Goal: Information Seeking & Learning: Learn about a topic

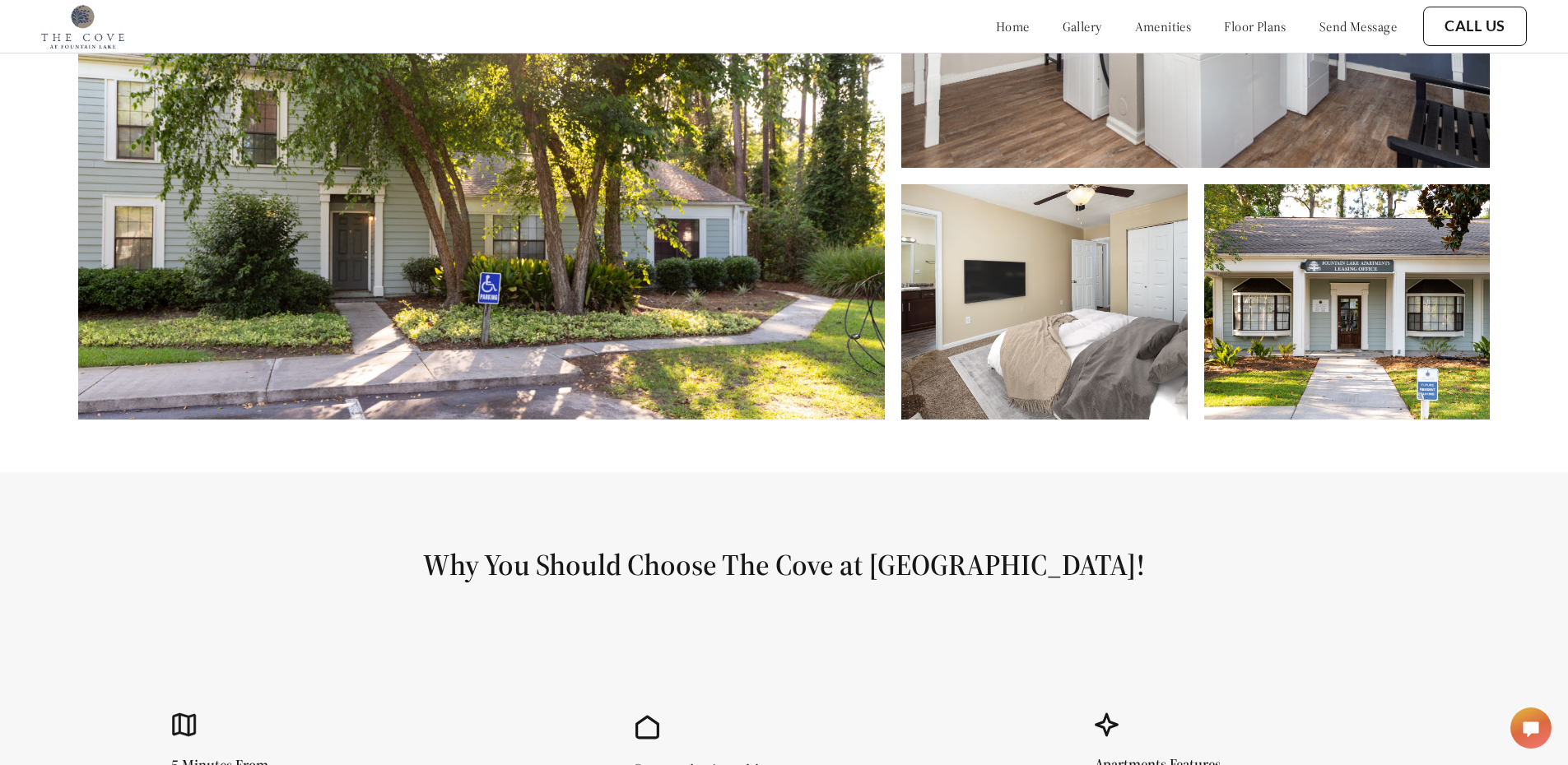
scroll to position [988, 0]
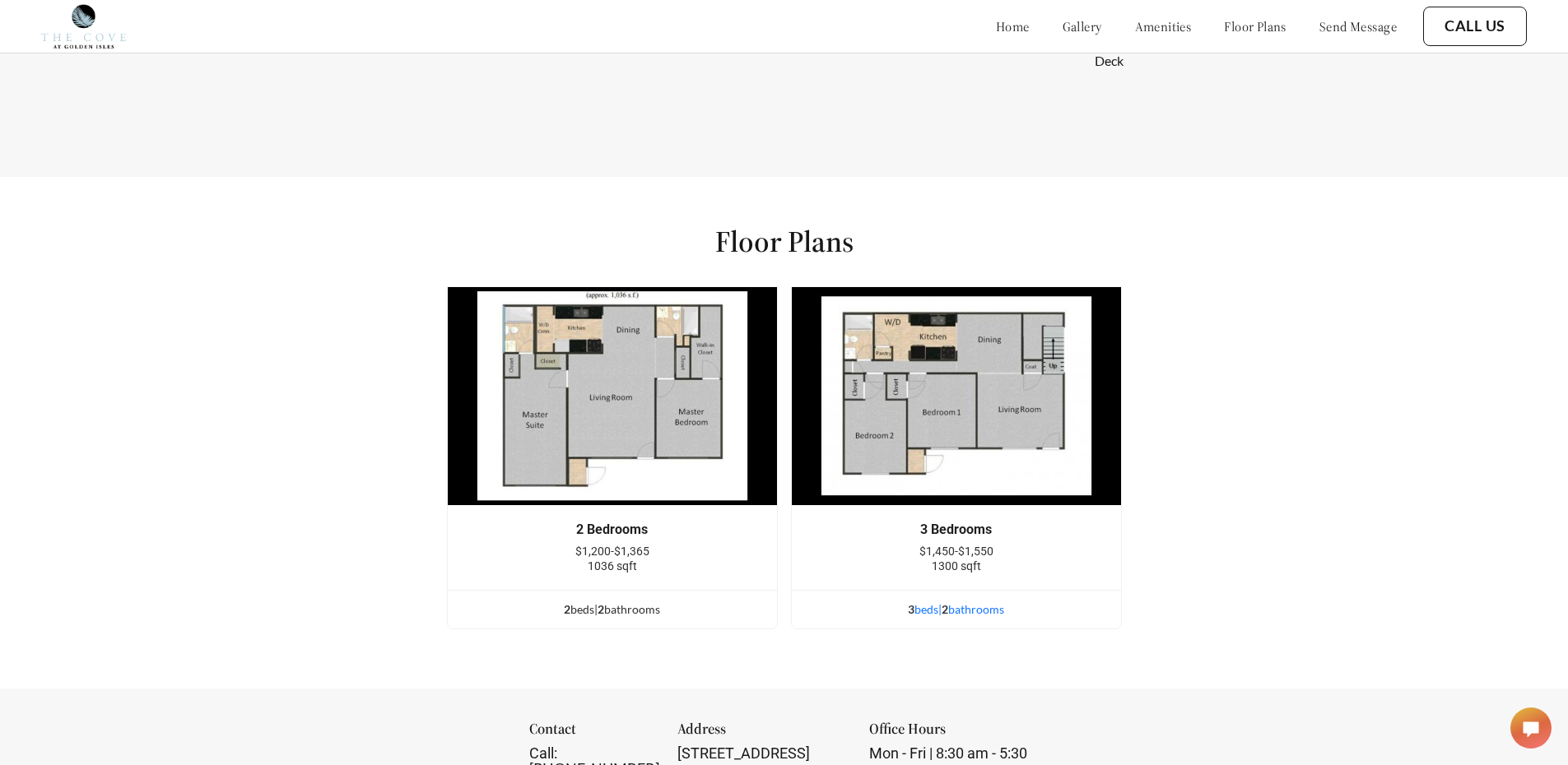
scroll to position [1975, 0]
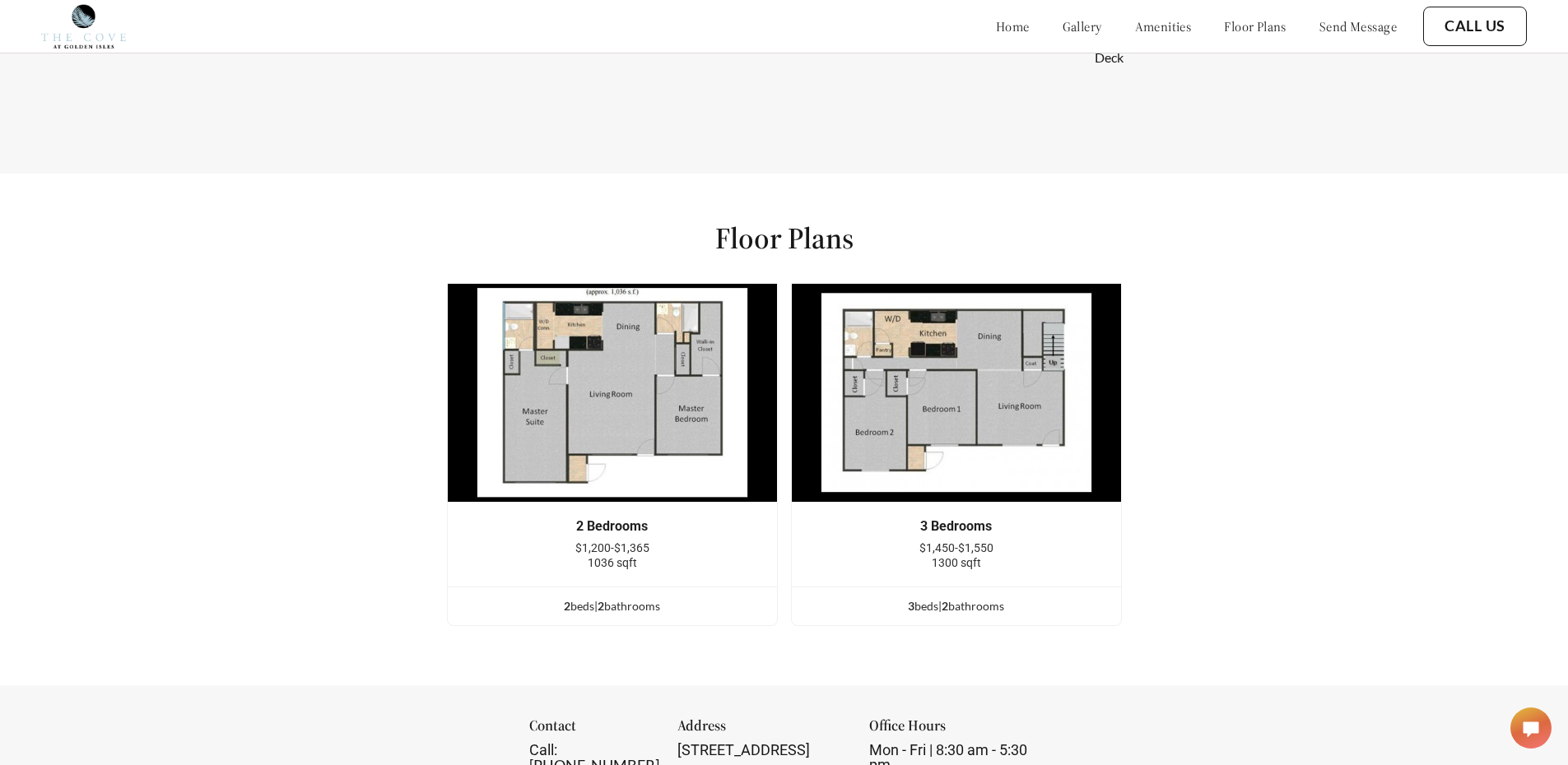
click at [626, 423] on img at bounding box center [612, 392] width 331 height 220
click at [604, 613] on span "2" at bounding box center [600, 606] width 7 height 14
click at [582, 616] on div "2 bed s | 2 bathroom s" at bounding box center [612, 606] width 329 height 18
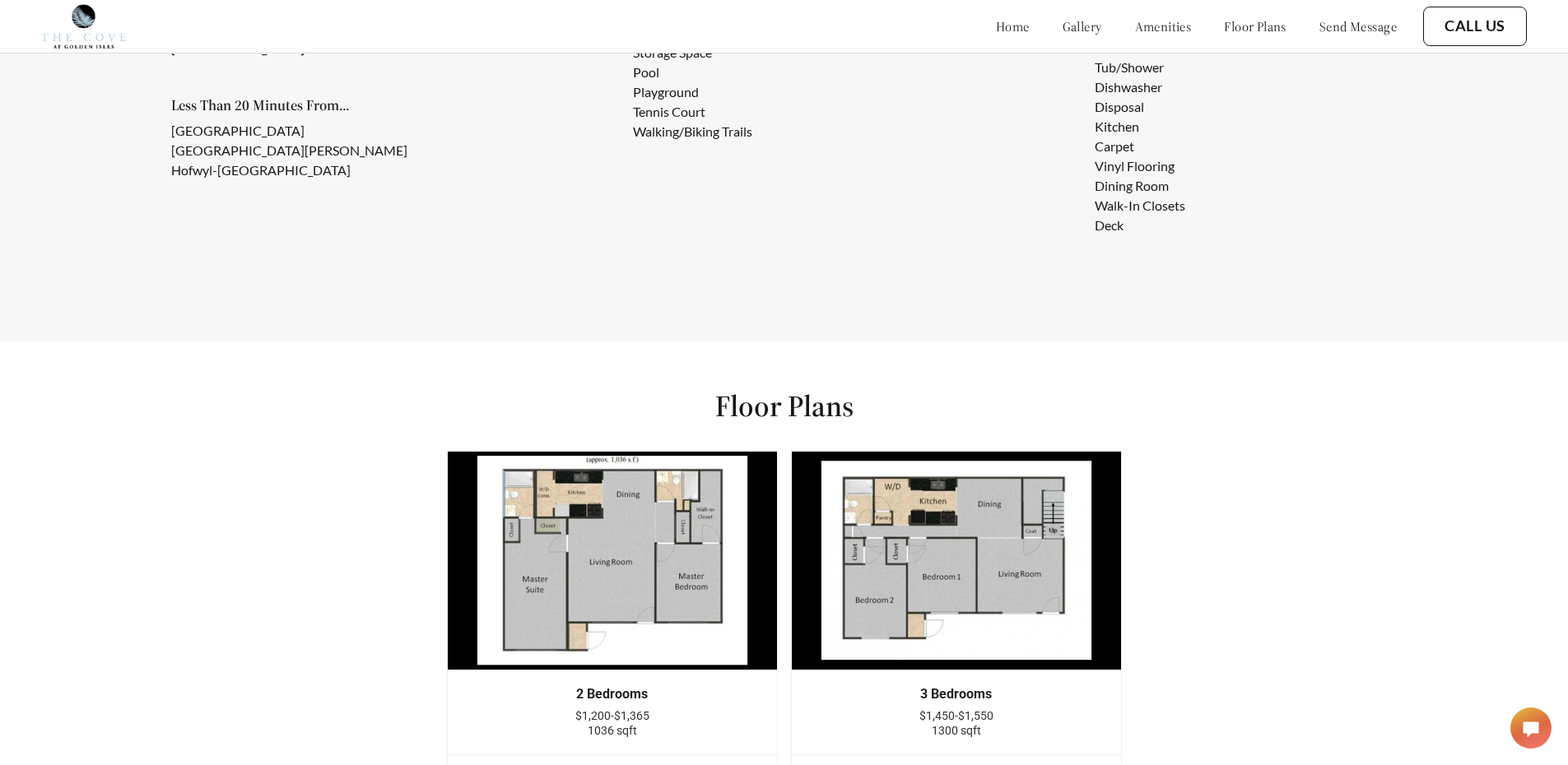
scroll to position [1810, 0]
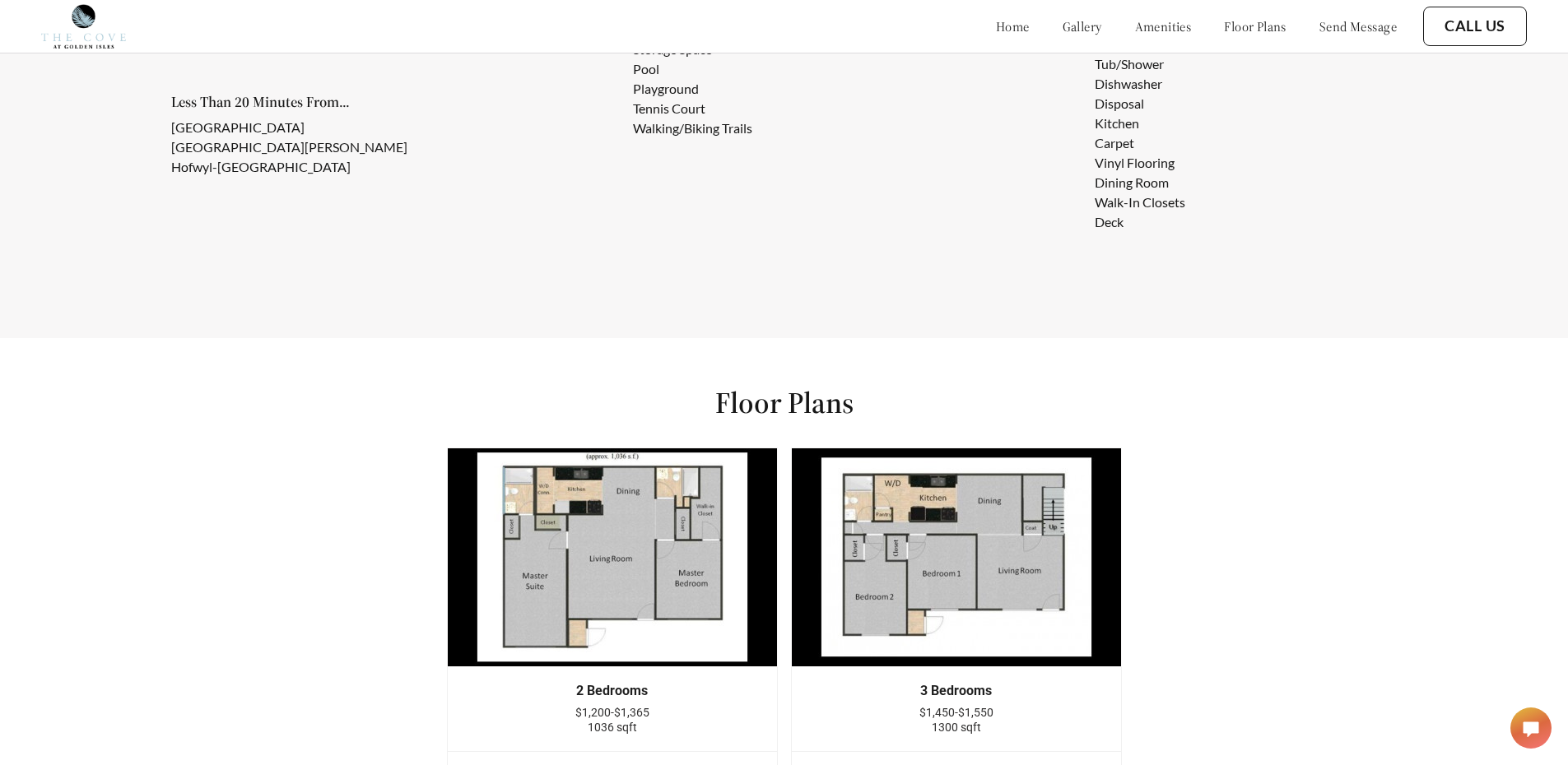
click at [644, 537] on img at bounding box center [612, 557] width 331 height 220
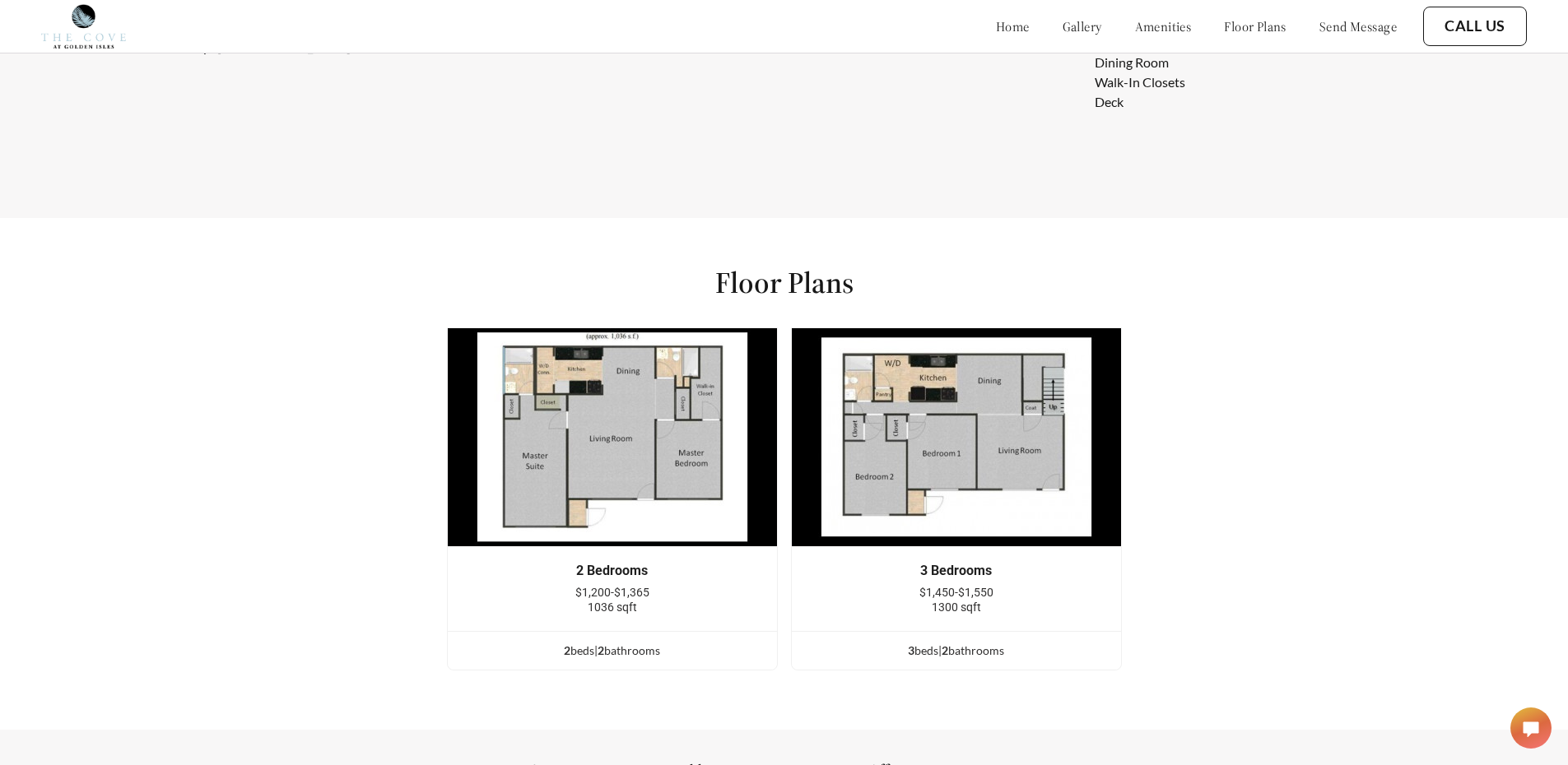
scroll to position [1893, 0]
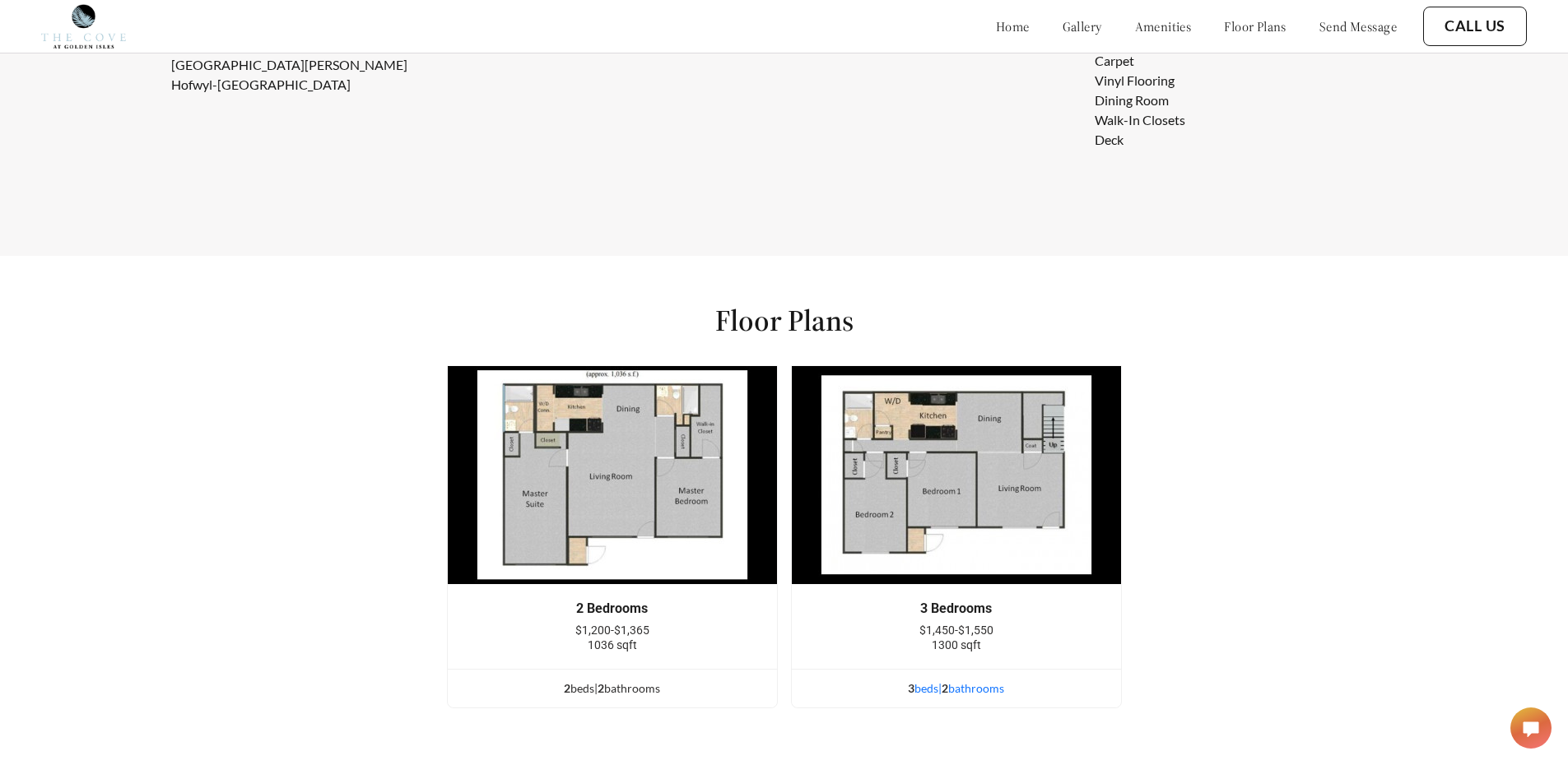
click at [924, 697] on div "3 bed s | 2 bathroom s" at bounding box center [956, 688] width 329 height 18
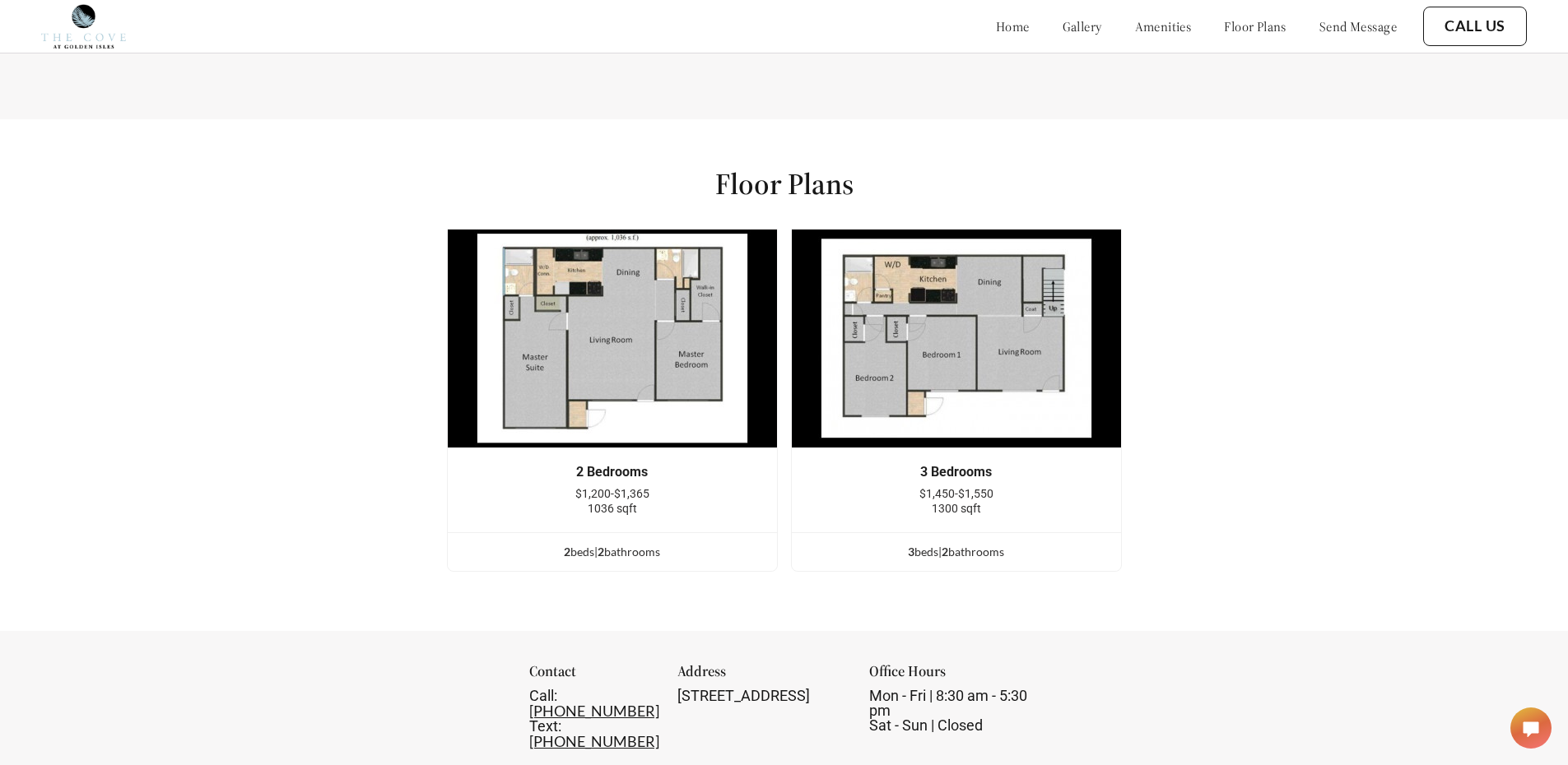
scroll to position [1975, 0]
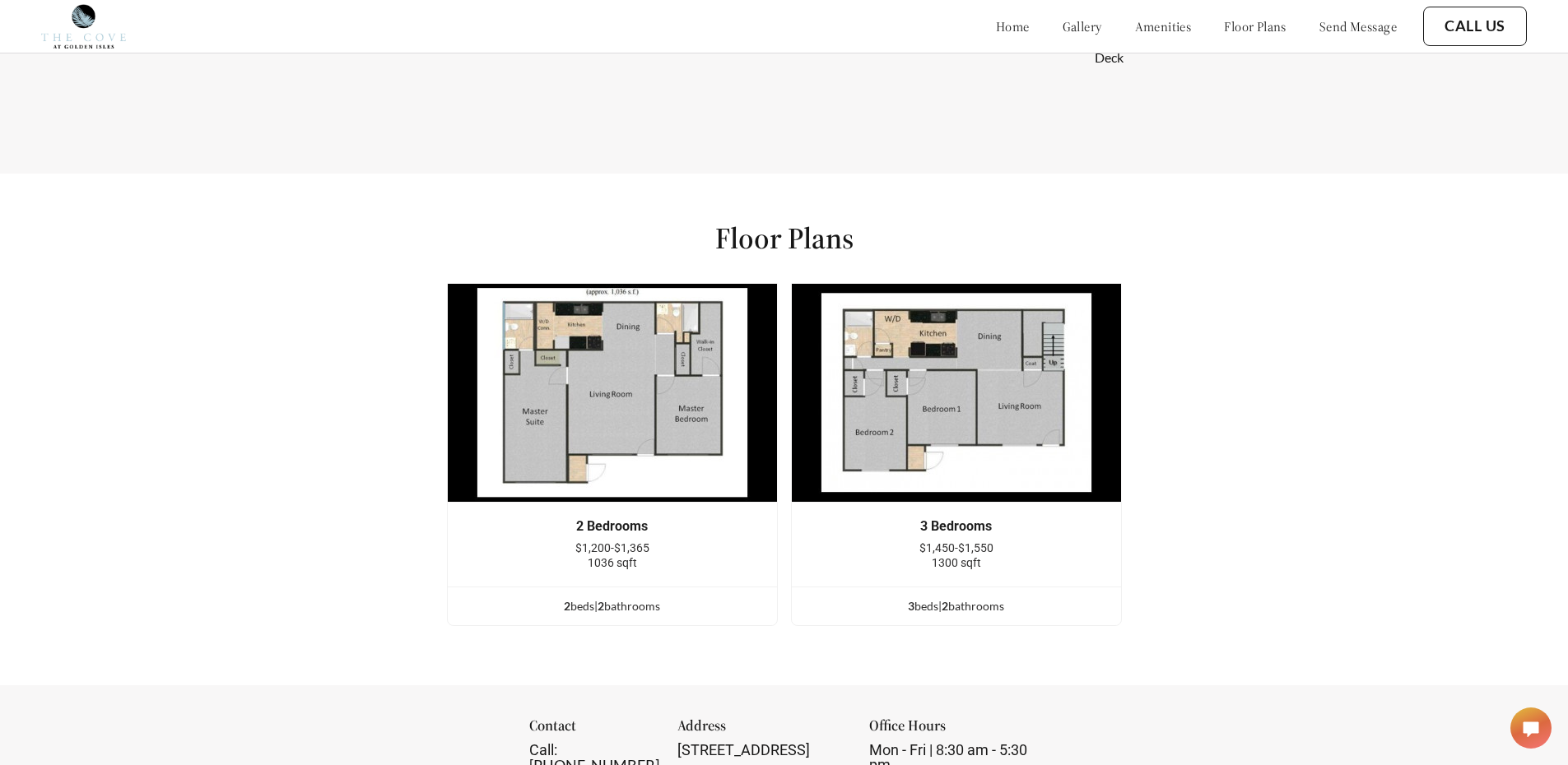
click at [1057, 347] on img at bounding box center [956, 392] width 331 height 220
click at [1054, 379] on img at bounding box center [956, 392] width 331 height 220
click at [1005, 492] on img at bounding box center [956, 392] width 331 height 220
drag, startPoint x: 959, startPoint y: 581, endPoint x: 959, endPoint y: 591, distance: 10.0
click at [959, 585] on div "3 Bedrooms $1,450-$1,550 1300 sqft" at bounding box center [956, 544] width 329 height 83
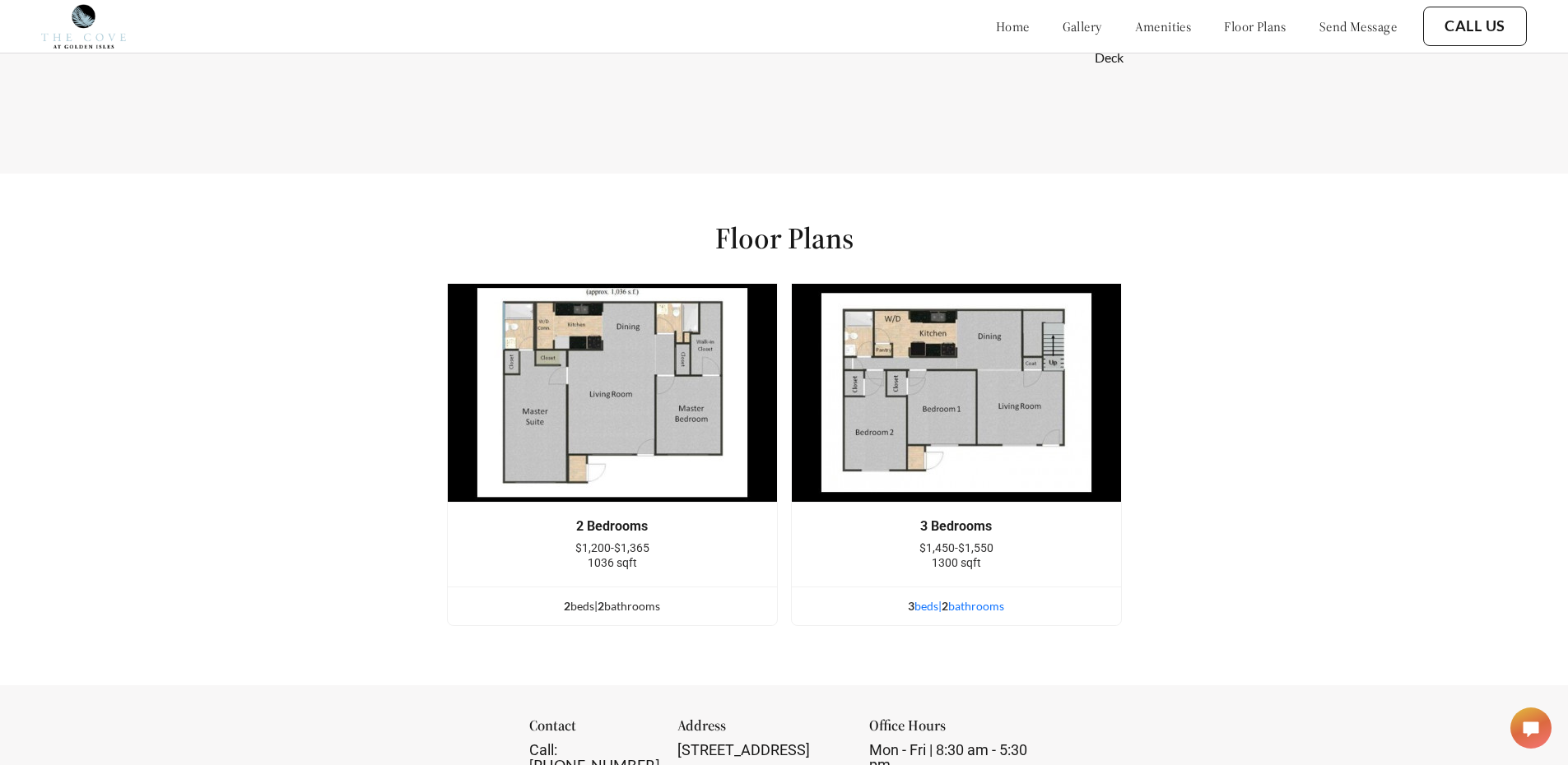
click at [962, 615] on div "3 bed s | 2 bathroom s" at bounding box center [956, 606] width 329 height 18
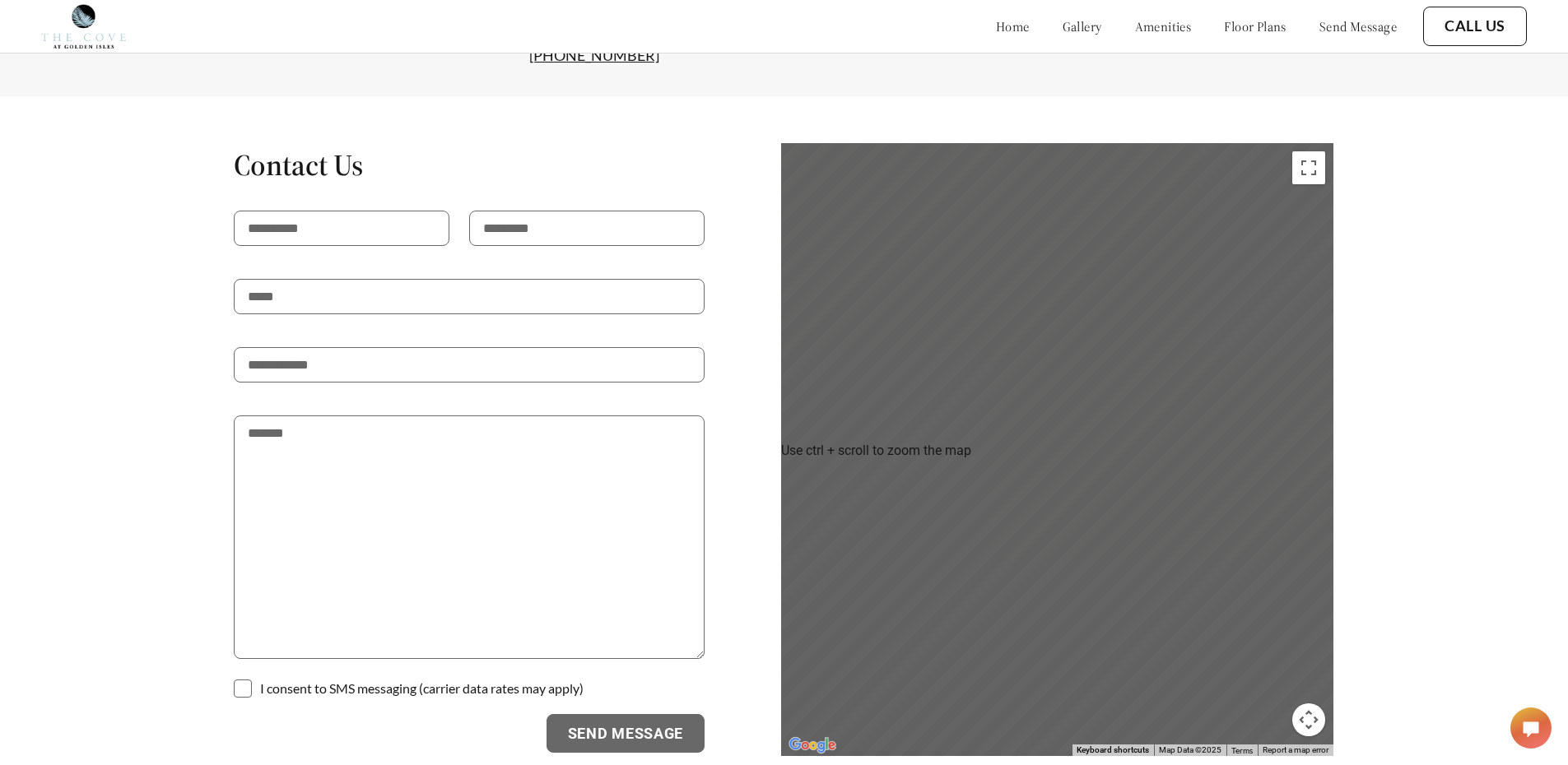
scroll to position [2788, 0]
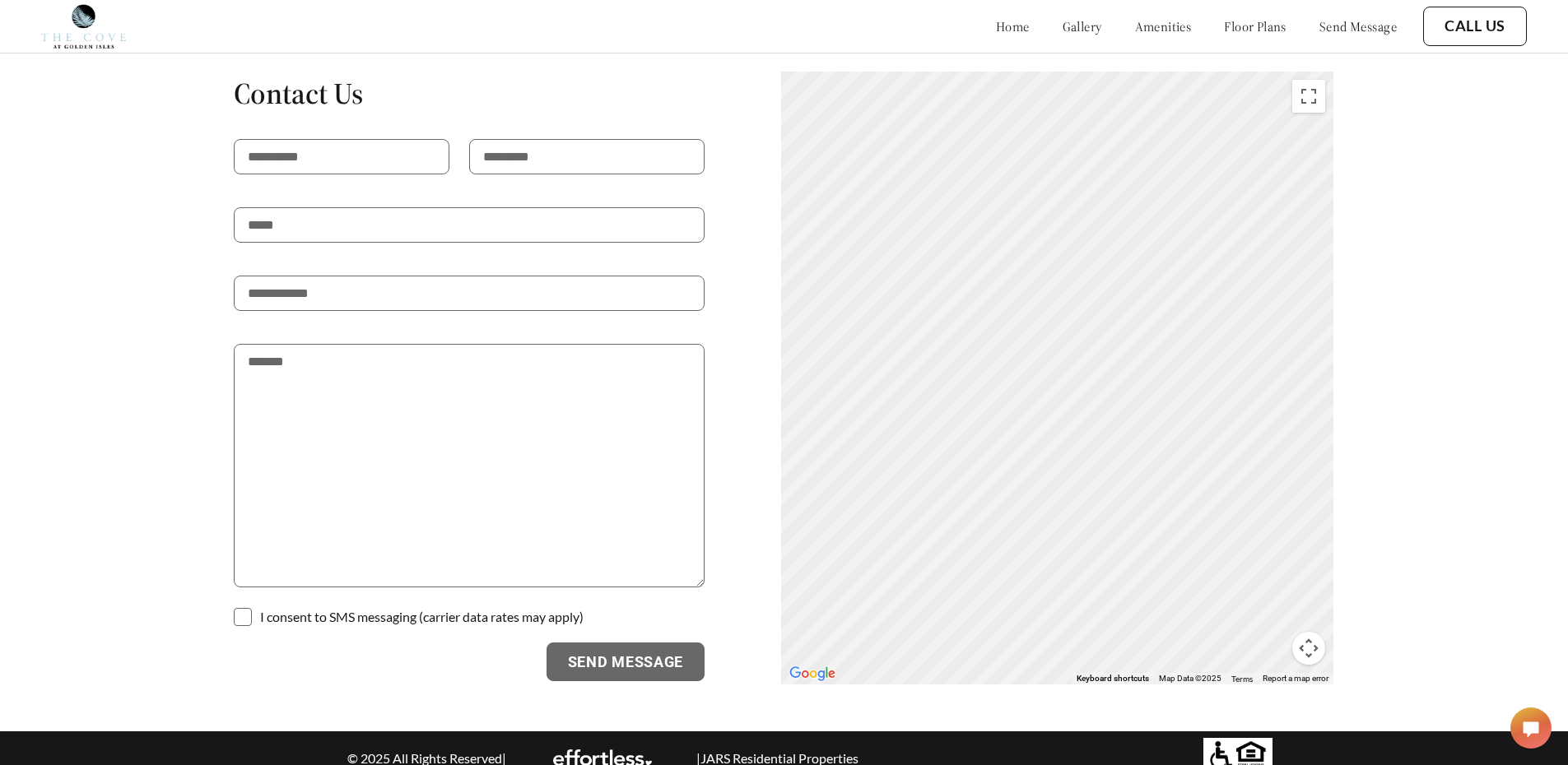
drag, startPoint x: 1033, startPoint y: 257, endPoint x: 974, endPoint y: 814, distance: 560.1
drag, startPoint x: 1107, startPoint y: 200, endPoint x: 978, endPoint y: 624, distance: 443.2
click at [978, 624] on div "To activate drag with keyboard, press Alt + Enter. Once in keyboard drag state,…" at bounding box center [1057, 378] width 552 height 613
drag, startPoint x: 1174, startPoint y: 218, endPoint x: 1272, endPoint y: 561, distance: 356.7
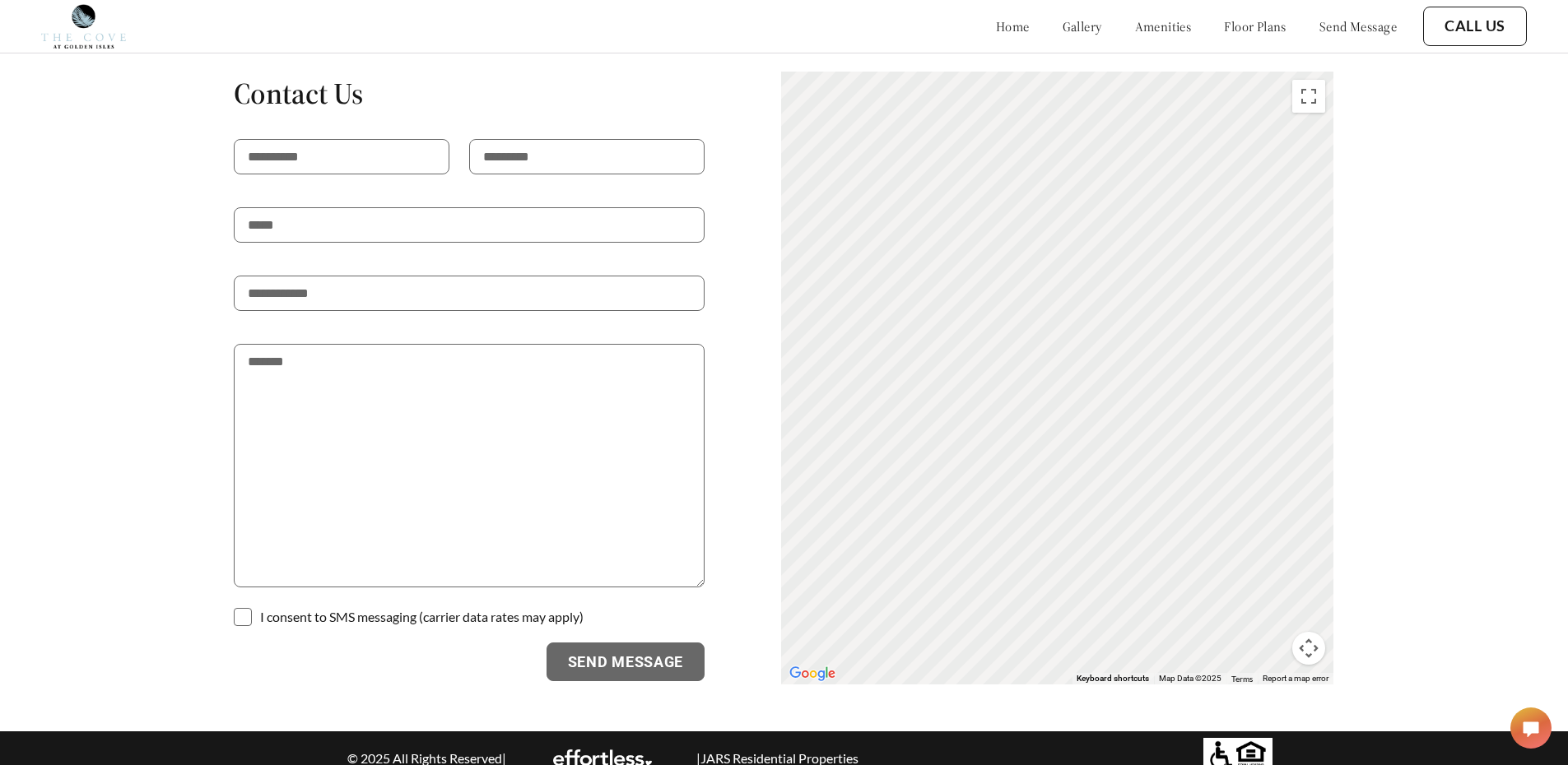
click at [1272, 561] on div "To activate drag with keyboard, press Alt + Enter. Once in keyboard drag state,…" at bounding box center [1057, 378] width 552 height 613
drag, startPoint x: 1211, startPoint y: 162, endPoint x: 1045, endPoint y: -72, distance: 286.9
drag, startPoint x: 1162, startPoint y: 492, endPoint x: 1116, endPoint y: 174, distance: 321.3
click at [1120, 171] on div "To activate drag with keyboard, press Alt + Enter. Once in keyboard drag state,…" at bounding box center [1057, 378] width 552 height 613
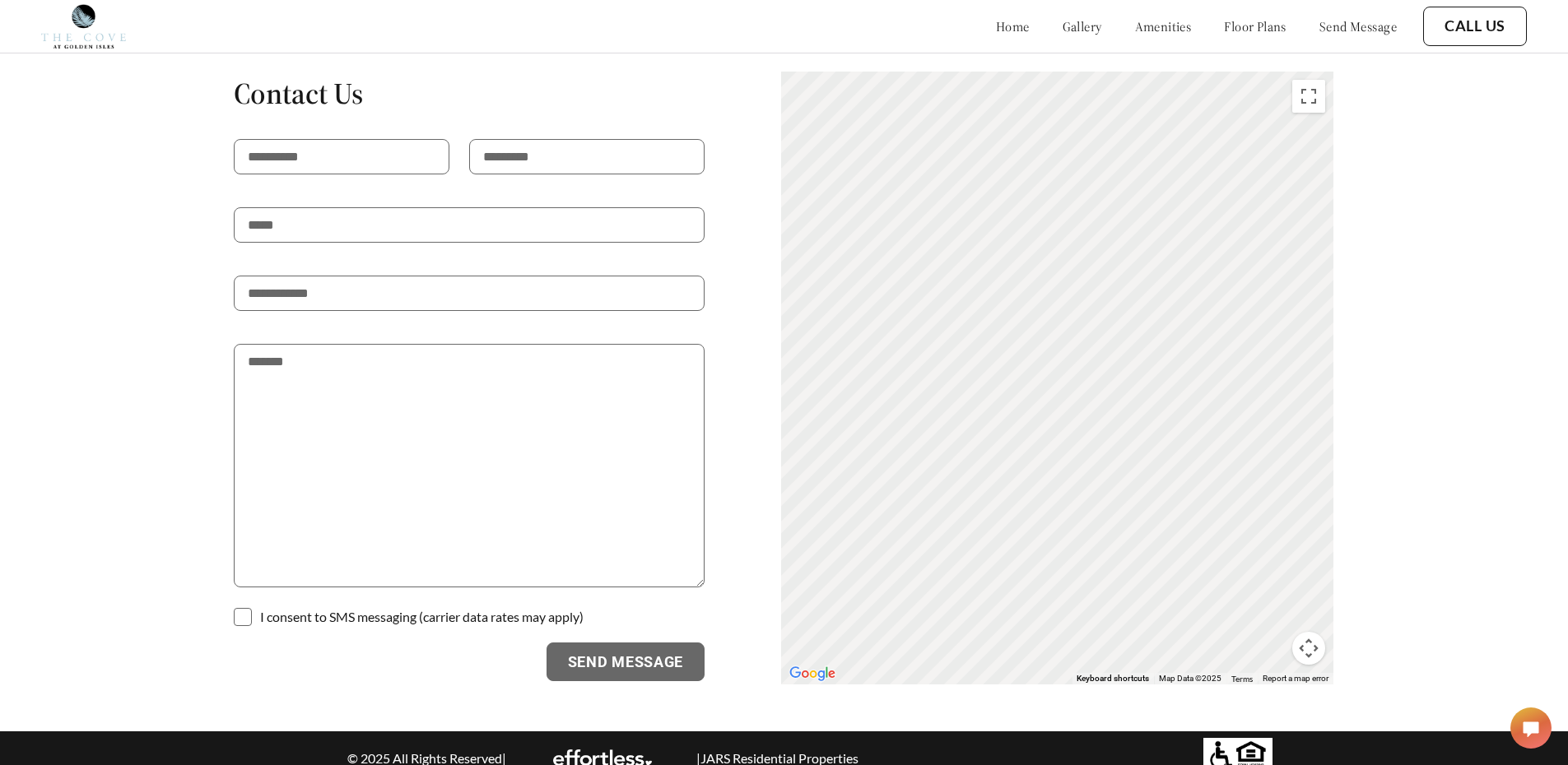
drag, startPoint x: 927, startPoint y: 591, endPoint x: 1092, endPoint y: 97, distance: 520.8
click at [1092, 97] on div "To activate drag with keyboard, press Alt + Enter. Once in keyboard drag state,…" at bounding box center [1057, 378] width 552 height 613
drag, startPoint x: 1021, startPoint y: 531, endPoint x: 1154, endPoint y: 542, distance: 133.5
click at [1154, 542] on div "To activate drag with keyboard, press Alt + Enter. Once in keyboard drag state,…" at bounding box center [1057, 378] width 552 height 613
drag, startPoint x: 1286, startPoint y: 287, endPoint x: 1174, endPoint y: 777, distance: 502.6
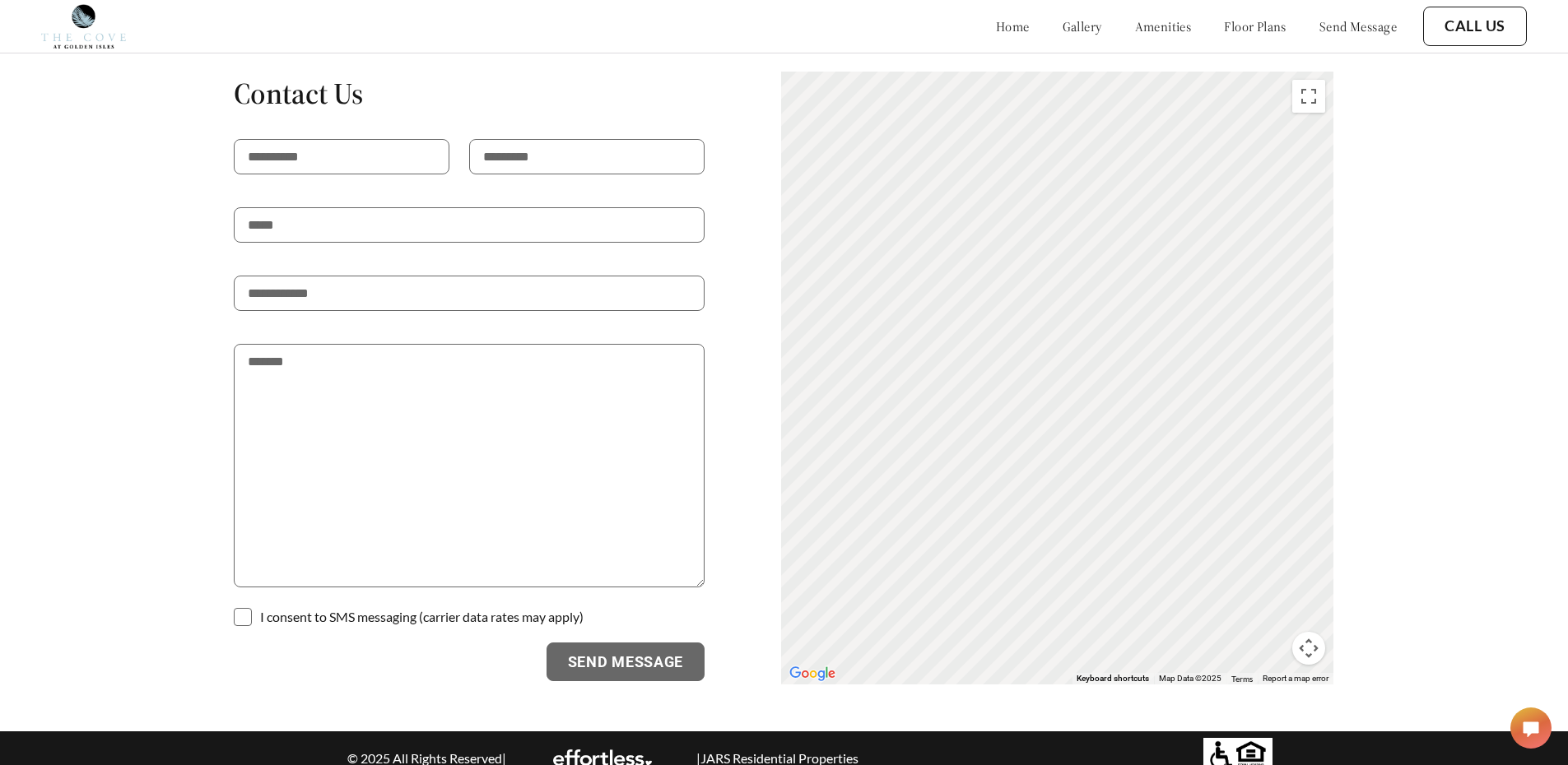
drag, startPoint x: 1232, startPoint y: 237, endPoint x: 997, endPoint y: 788, distance: 599.0
drag, startPoint x: 913, startPoint y: 579, endPoint x: 1205, endPoint y: 123, distance: 541.5
click at [1205, 123] on div "To activate drag with keyboard, press Alt + Enter. Once in keyboard drag state,…" at bounding box center [1057, 378] width 552 height 613
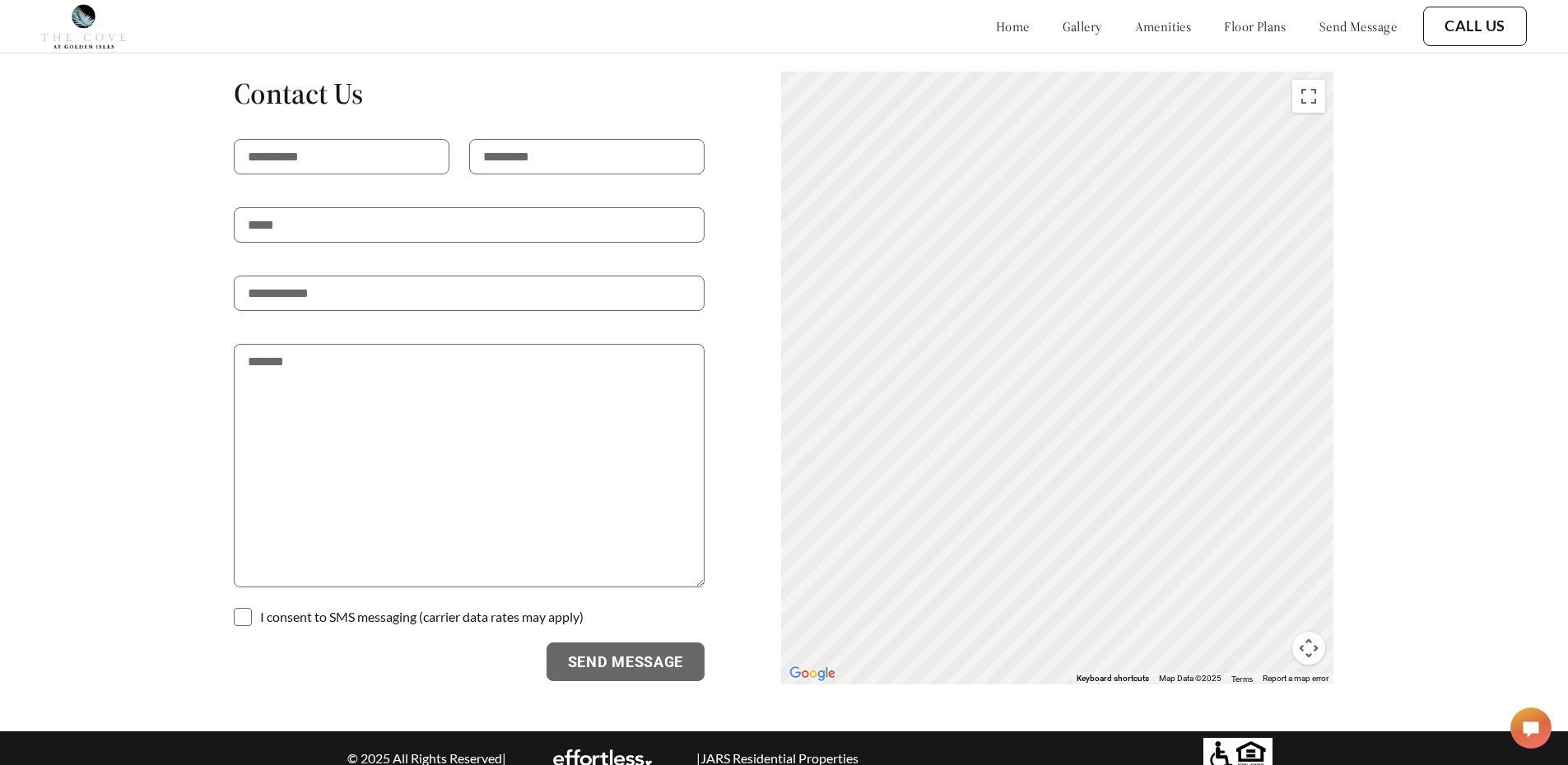
drag, startPoint x: 1103, startPoint y: 568, endPoint x: 1081, endPoint y: 274, distance: 294.8
click at [1081, 274] on div "To activate drag with keyboard, press Alt + Enter. Once in keyboard drag state,…" at bounding box center [1057, 378] width 552 height 613
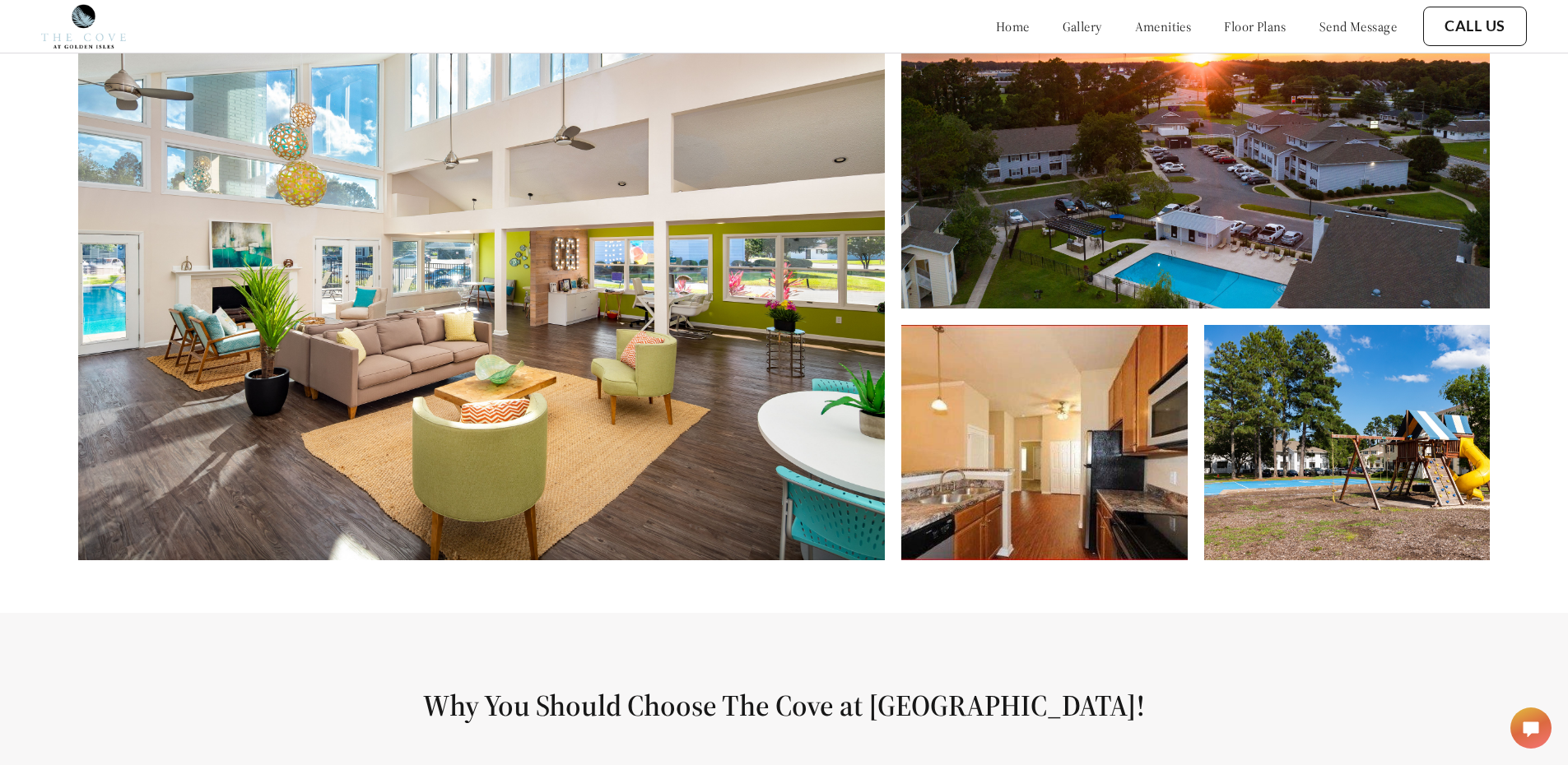
scroll to position [905, 0]
